Goal: Transaction & Acquisition: Purchase product/service

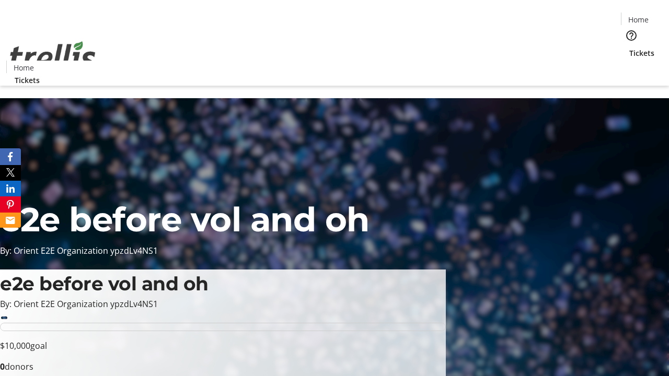
click at [629, 48] on span "Tickets" at bounding box center [641, 53] width 25 height 11
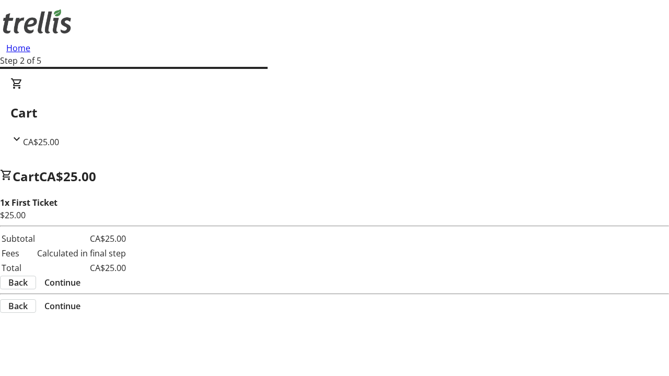
click at [81, 277] on span "Continue" at bounding box center [62, 283] width 36 height 13
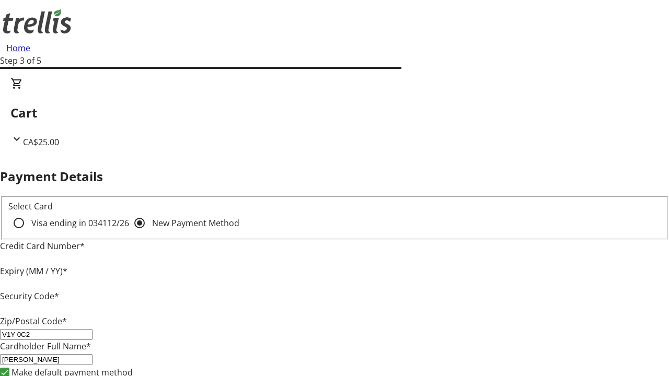
type input "V1Y 0C2"
